Goal: Check status: Check status

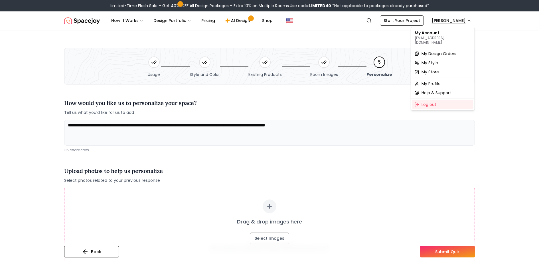
click at [434, 51] on span "My Design Orders" at bounding box center [438, 54] width 35 height 6
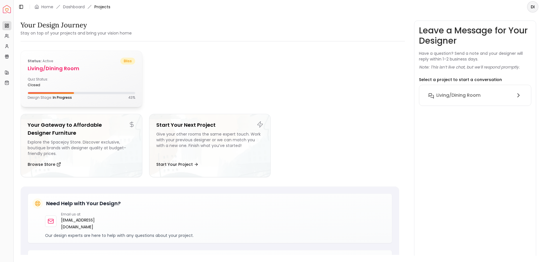
click at [112, 101] on div "Status: active bliss Living/Dining Room Quiz Status: closed Design Stage: In Pr…" at bounding box center [81, 79] width 121 height 56
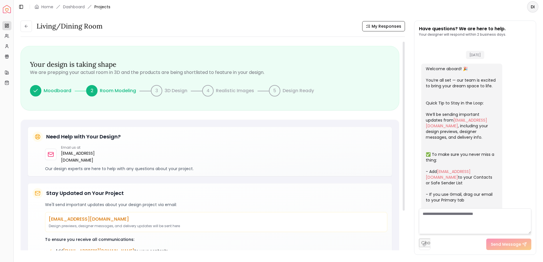
scroll to position [363, 0]
